Goal: Task Accomplishment & Management: Complete application form

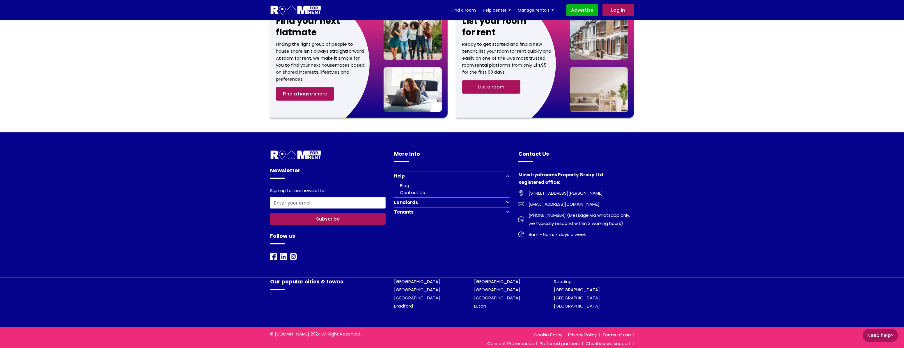
click at [506, 207] on button "Tenants" at bounding box center [453, 212] width 116 height 10
click at [415, 209] on link "Register to find a room" at bounding box center [426, 212] width 52 height 6
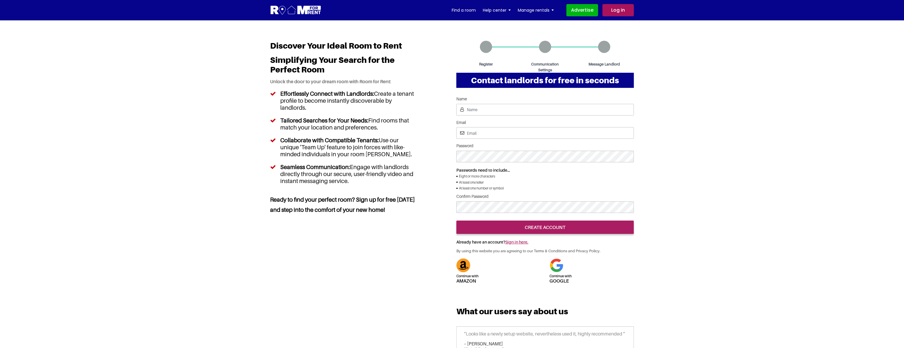
click at [825, 208] on section "Account sign up Continue with Amazon Continue with google Name Email Password" at bounding box center [452, 220] width 904 height 400
